Goal: Task Accomplishment & Management: Manage account settings

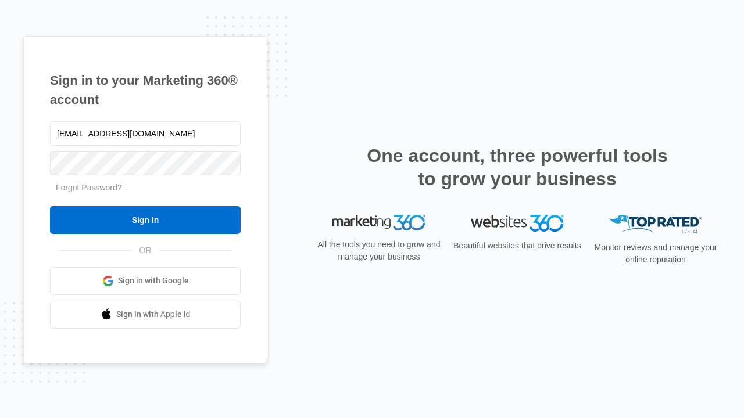
type input "[EMAIL_ADDRESS][DOMAIN_NAME]"
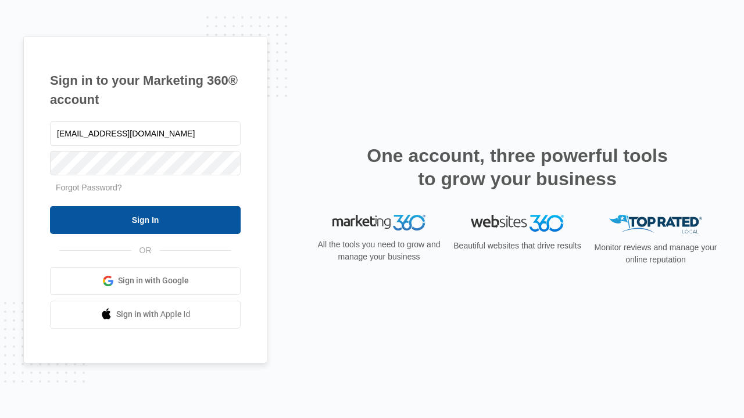
click at [145, 220] on input "Sign In" at bounding box center [145, 220] width 191 height 28
